Goal: Task Accomplishment & Management: Complete application form

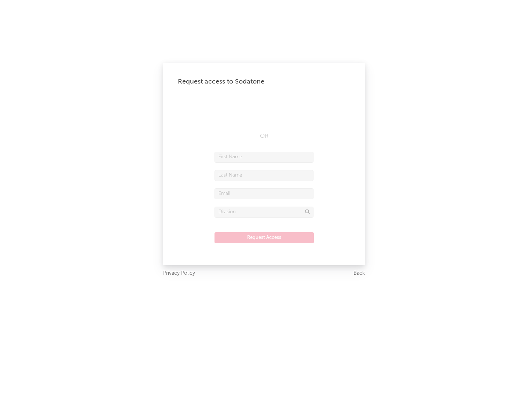
click at [264, 157] on input "text" at bounding box center [263, 157] width 99 height 11
type input "[PERSON_NAME]"
click at [264, 175] on input "text" at bounding box center [263, 175] width 99 height 11
type input "[PERSON_NAME]"
click at [264, 193] on input "text" at bounding box center [263, 193] width 99 height 11
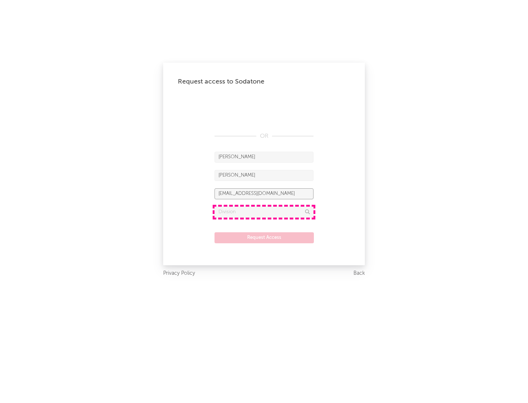
type input "[EMAIL_ADDRESS][DOMAIN_NAME]"
click at [264, 212] on input "text" at bounding box center [263, 212] width 99 height 11
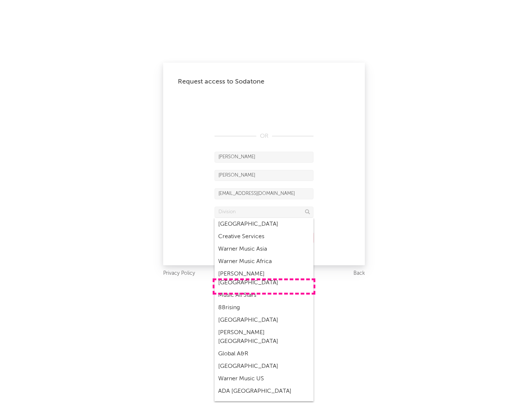
click at [264, 289] on div "Music All Stars" at bounding box center [263, 295] width 99 height 12
type input "Music All Stars"
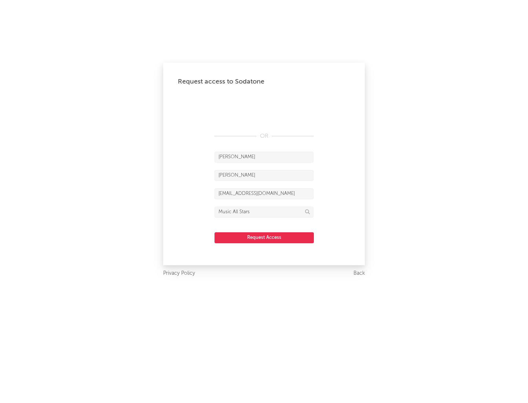
click at [264, 237] on button "Request Access" at bounding box center [263, 237] width 99 height 11
